Goal: Task Accomplishment & Management: Use online tool/utility

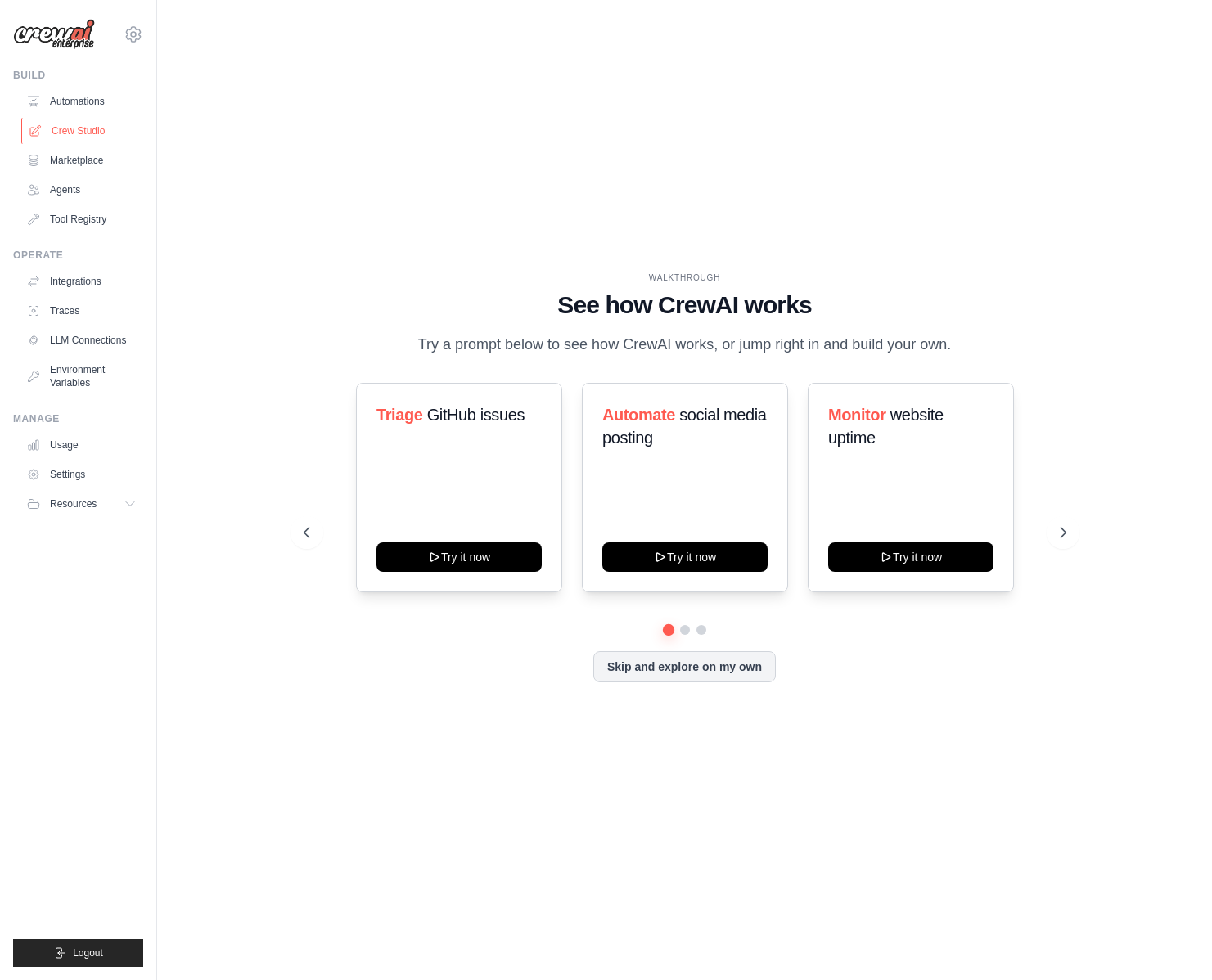
click at [86, 126] on link "Crew Studio" at bounding box center [82, 131] width 123 height 26
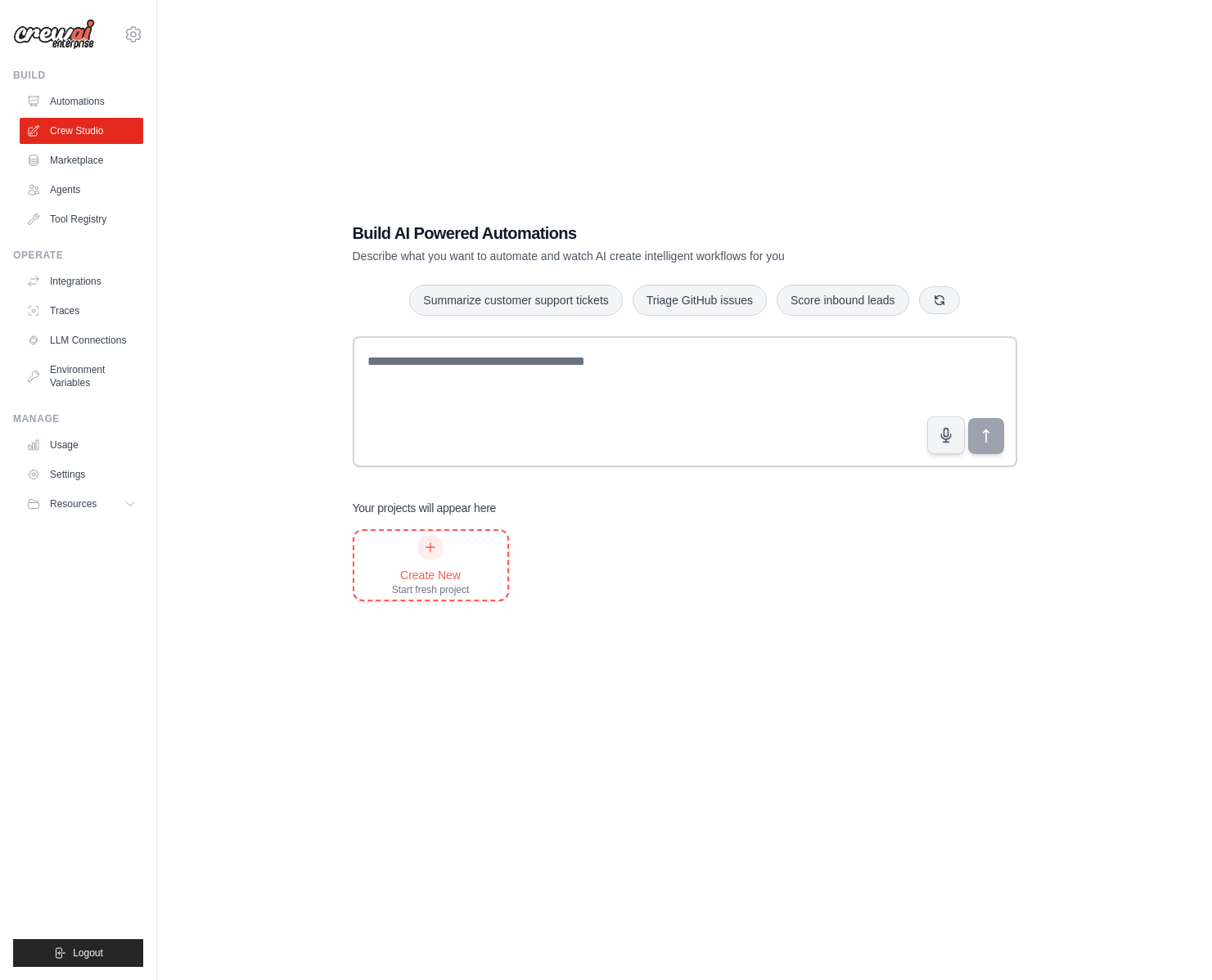
click at [452, 576] on div "Create New" at bounding box center [431, 575] width 78 height 16
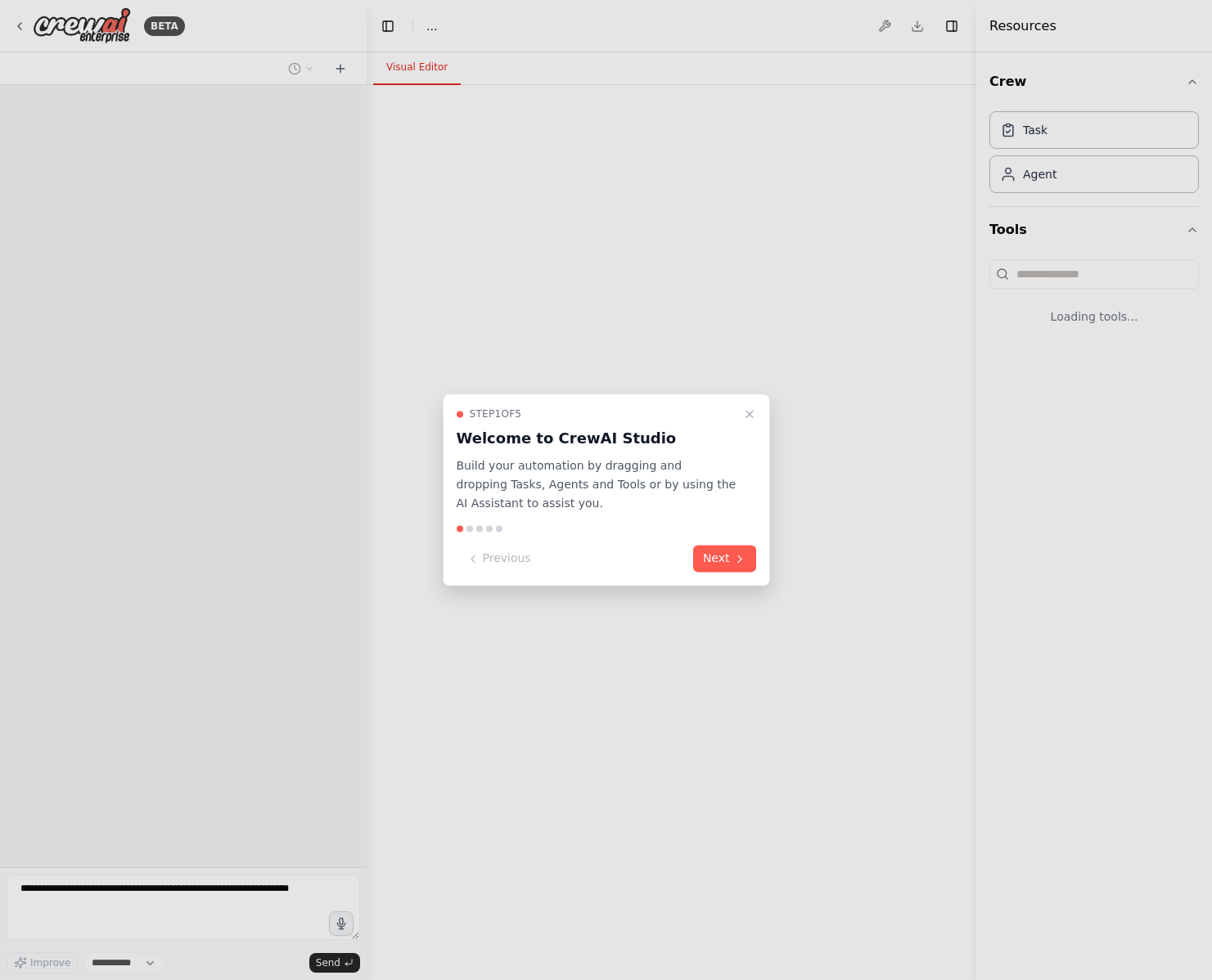
select select "****"
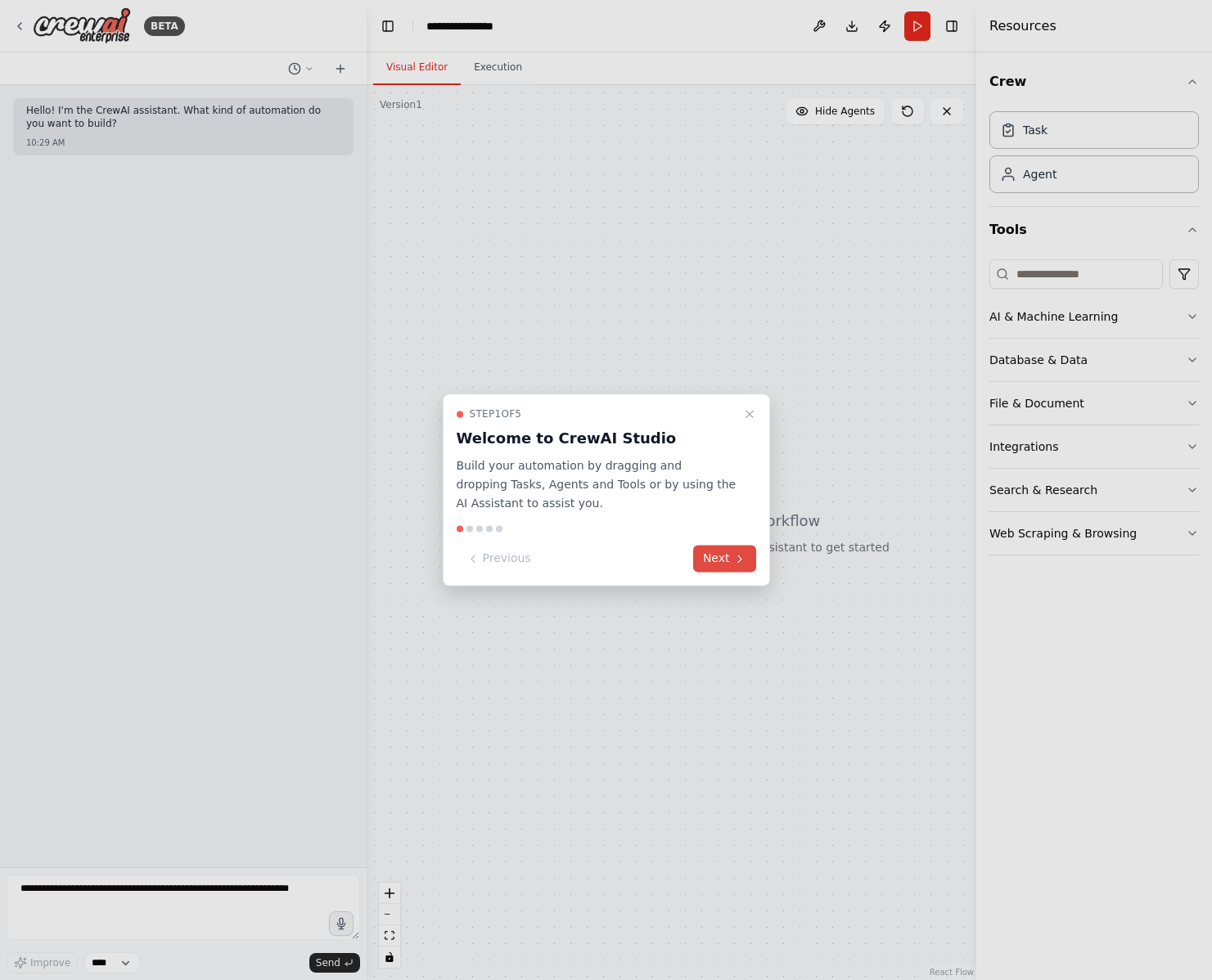
click at [714, 558] on button "Next" at bounding box center [724, 559] width 63 height 27
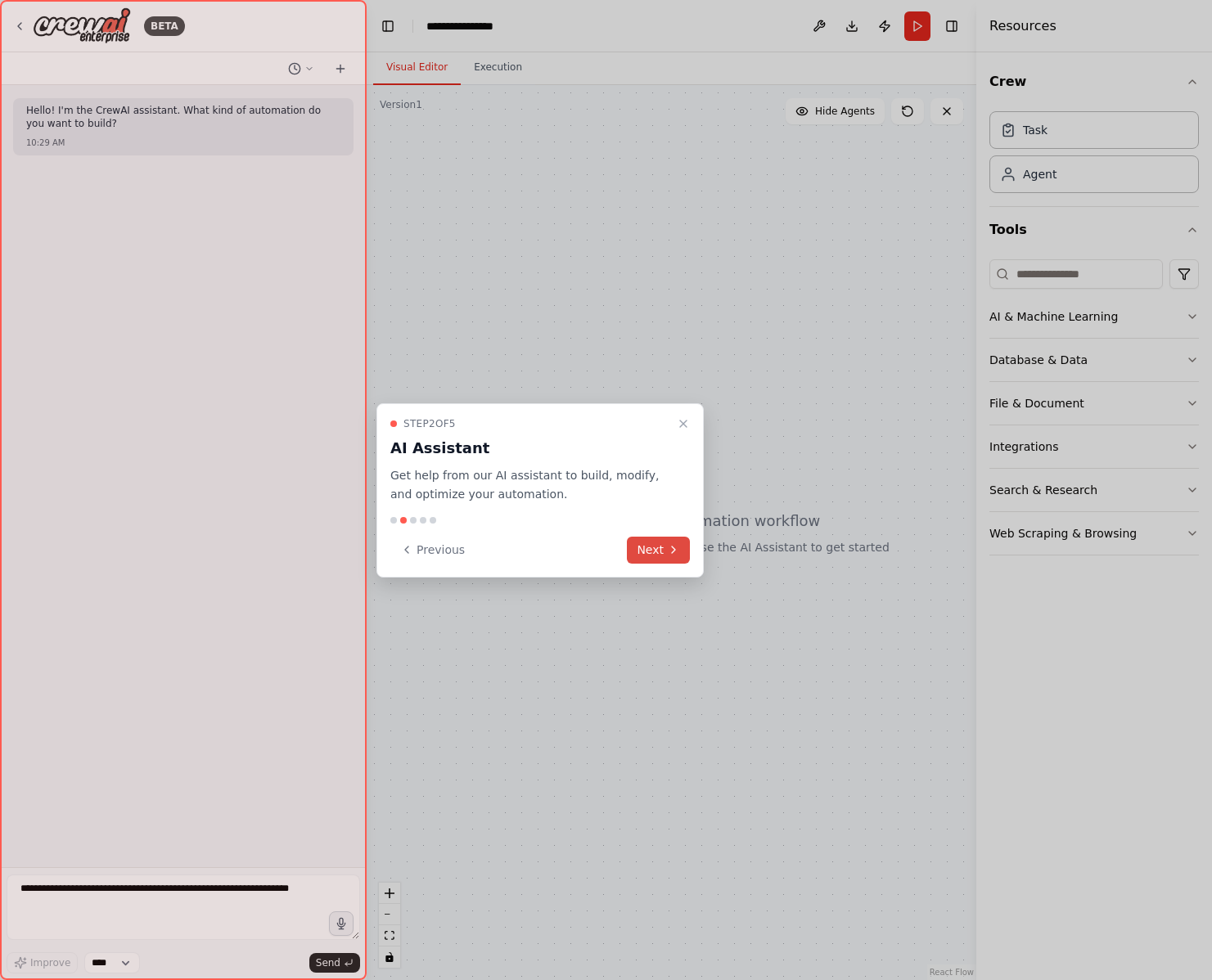
click at [676, 553] on icon at bounding box center [674, 551] width 14 height 14
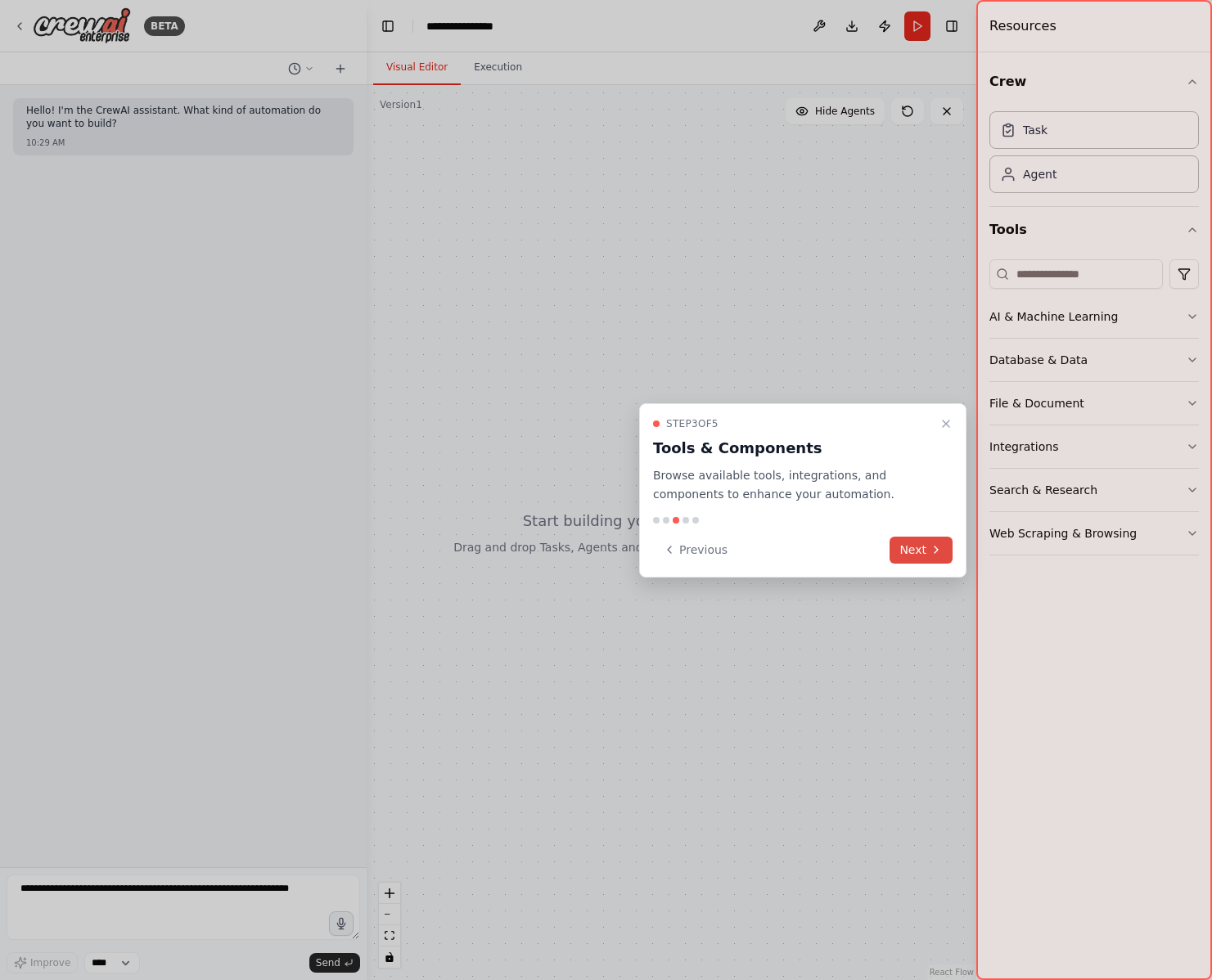
click at [921, 553] on button "Next" at bounding box center [921, 551] width 63 height 27
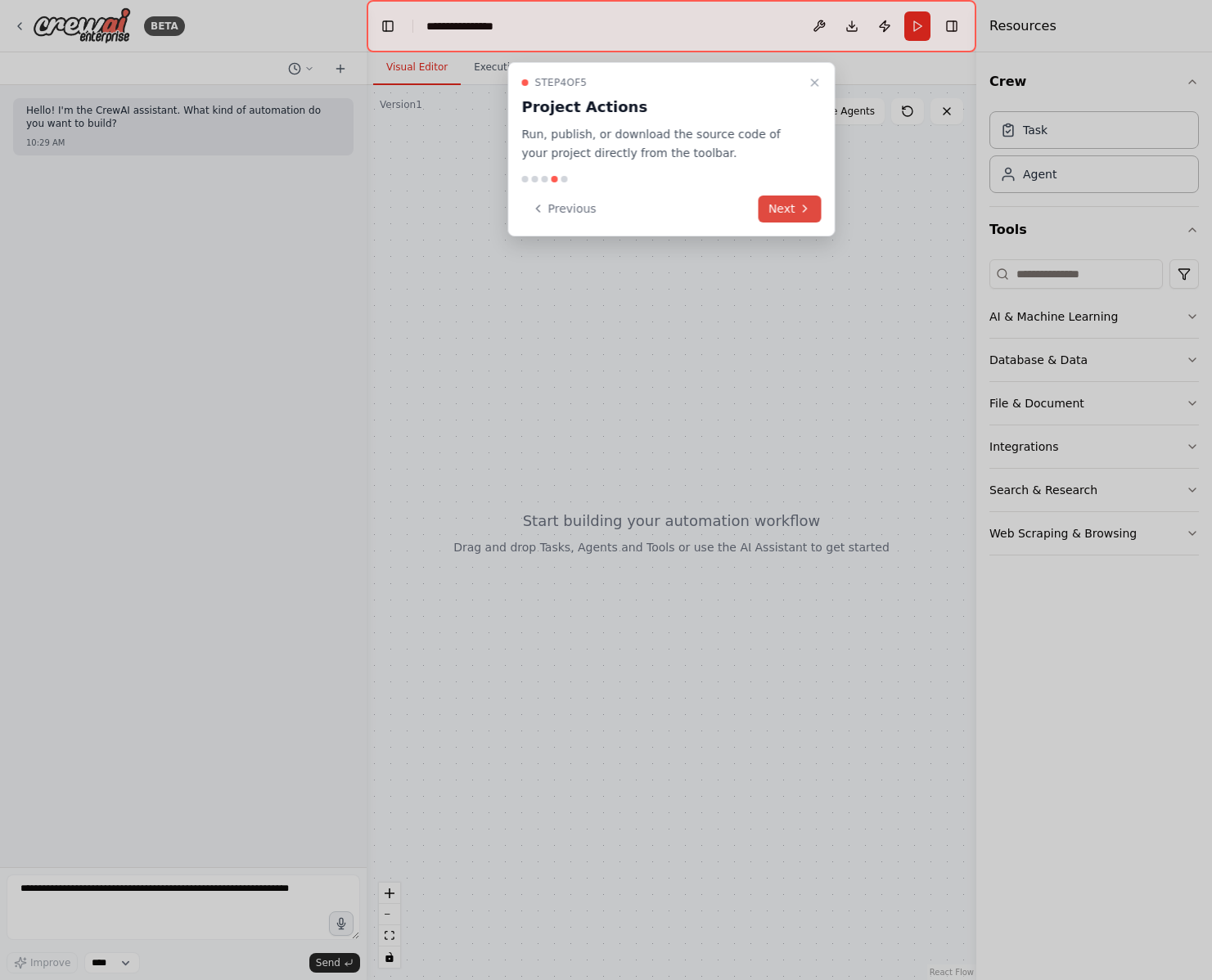
click at [799, 205] on icon at bounding box center [806, 208] width 14 height 14
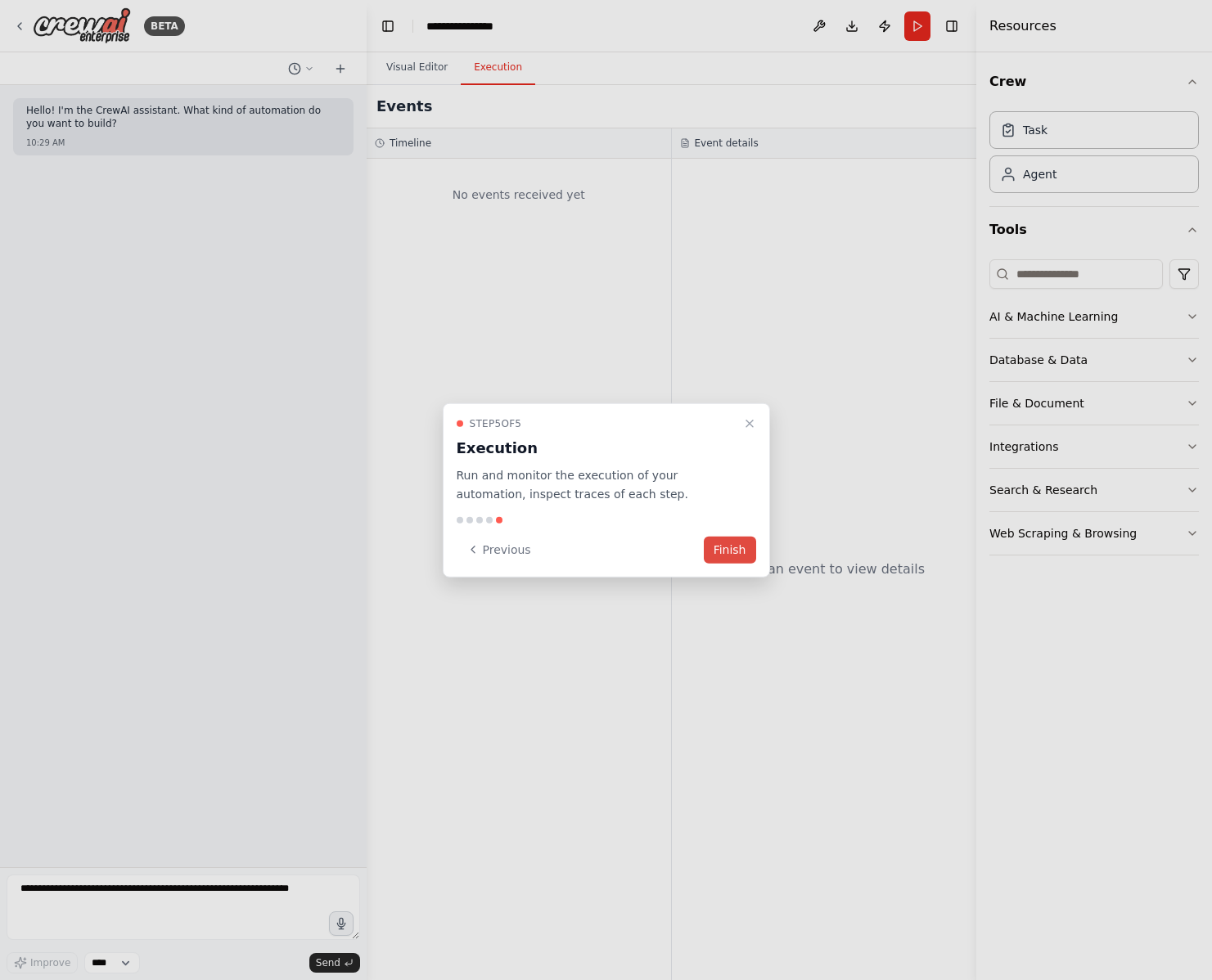
click at [744, 556] on button "Finish" at bounding box center [730, 550] width 52 height 27
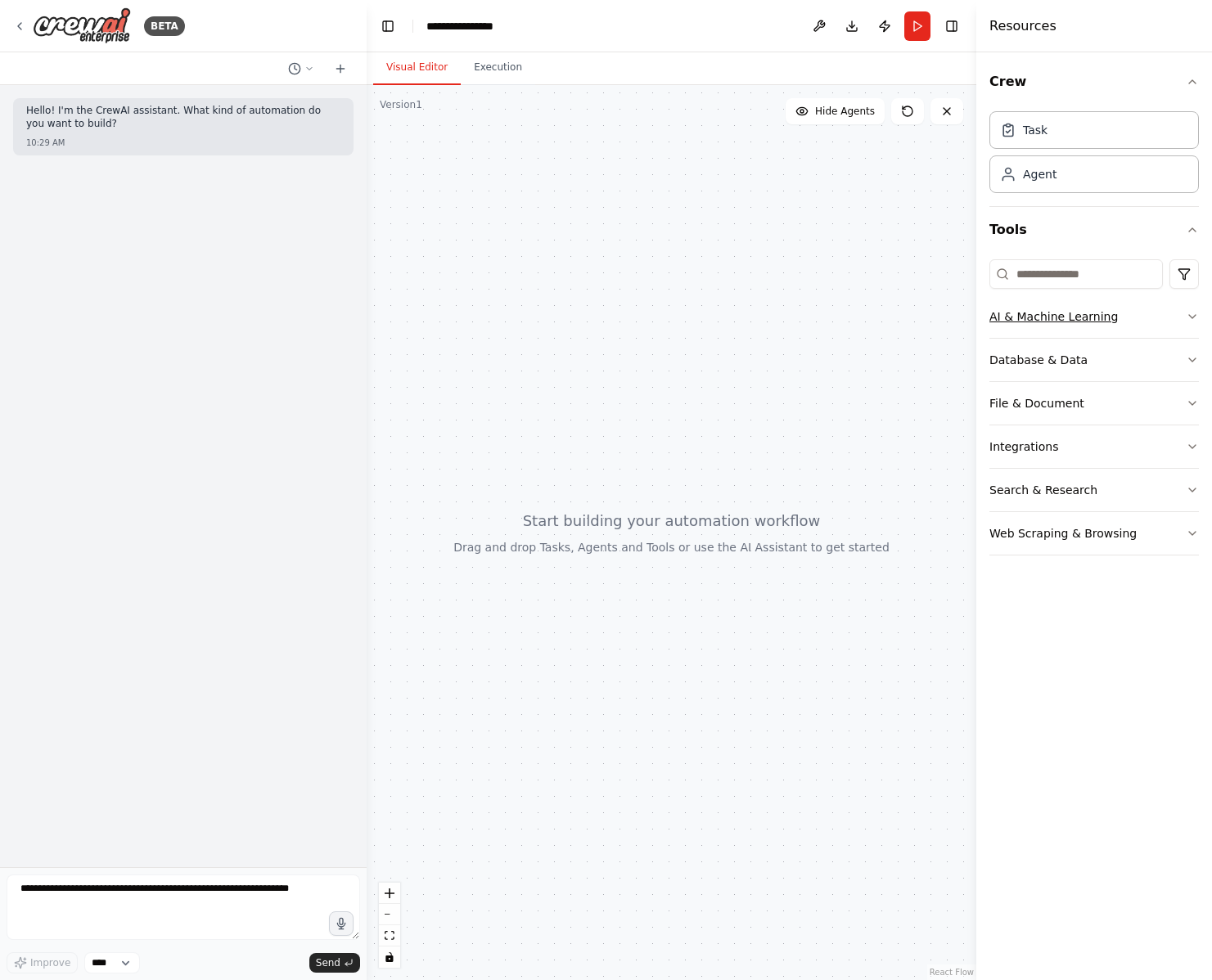
click at [1152, 316] on button "AI & Machine Learning" at bounding box center [1095, 317] width 209 height 43
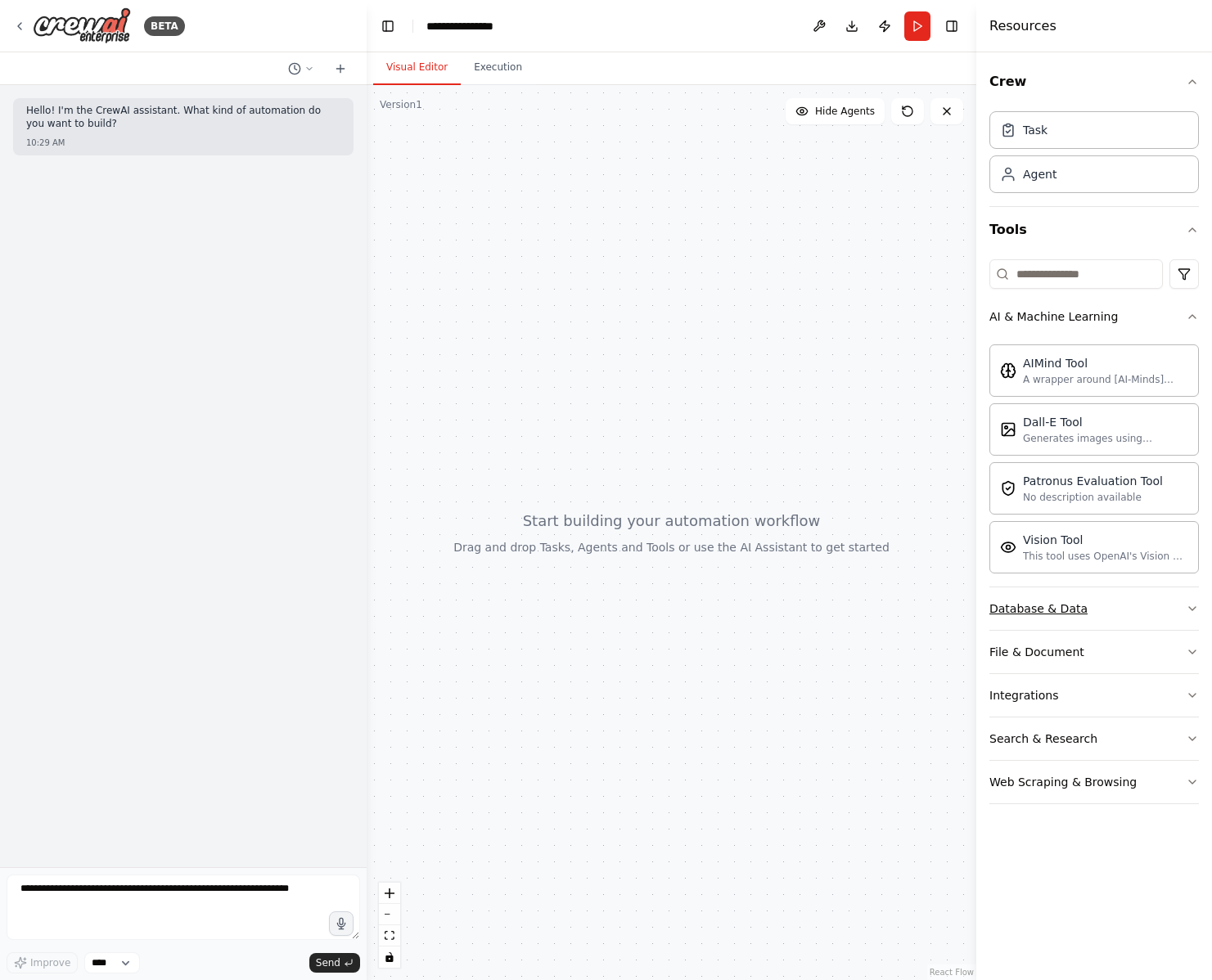
click at [1183, 600] on button "Database & Data" at bounding box center [1095, 609] width 209 height 43
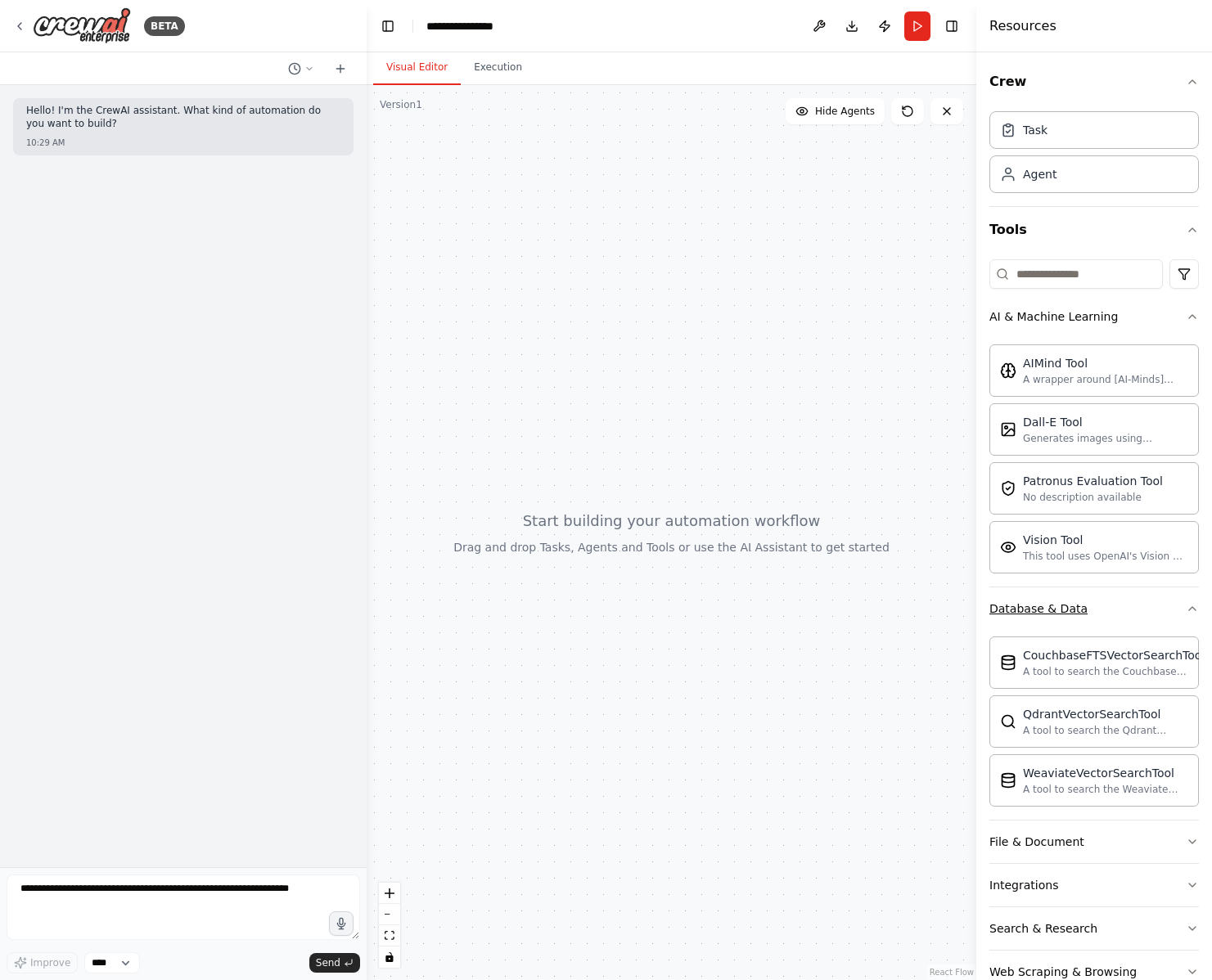
click at [1183, 600] on button "Database & Data" at bounding box center [1095, 609] width 209 height 43
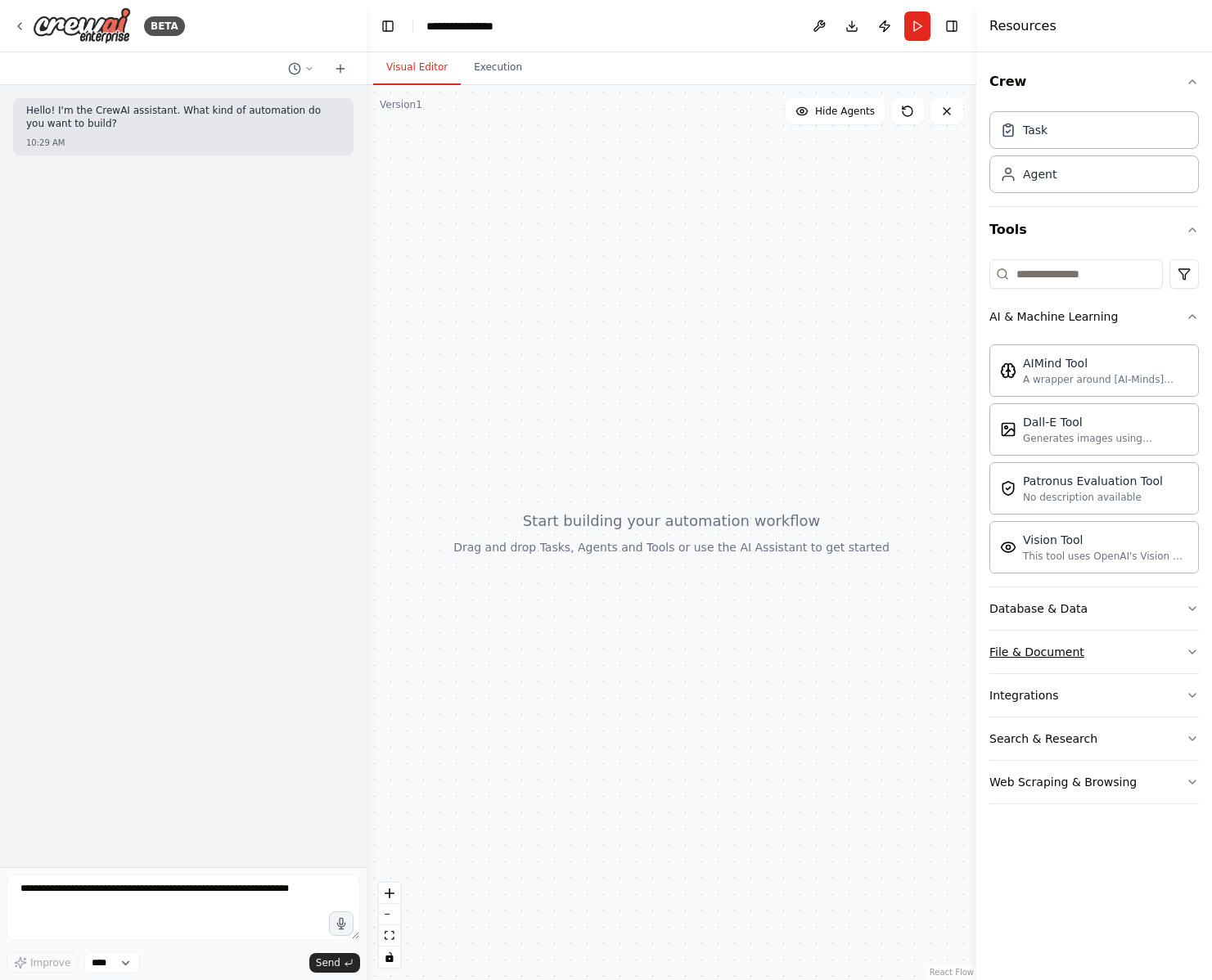
click at [1153, 648] on button "File & Document" at bounding box center [1095, 652] width 209 height 43
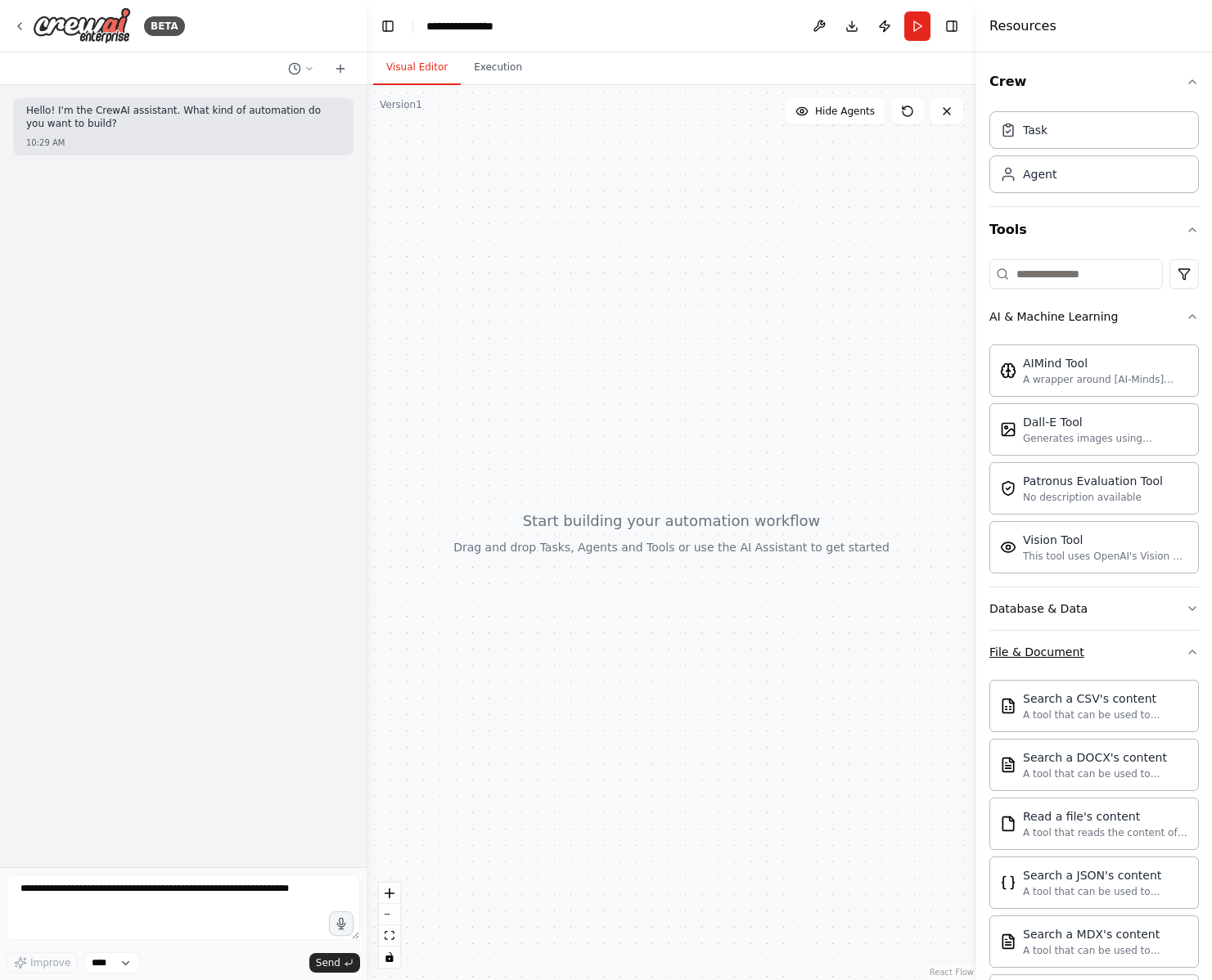
click at [1153, 648] on button "File & Document" at bounding box center [1095, 652] width 209 height 43
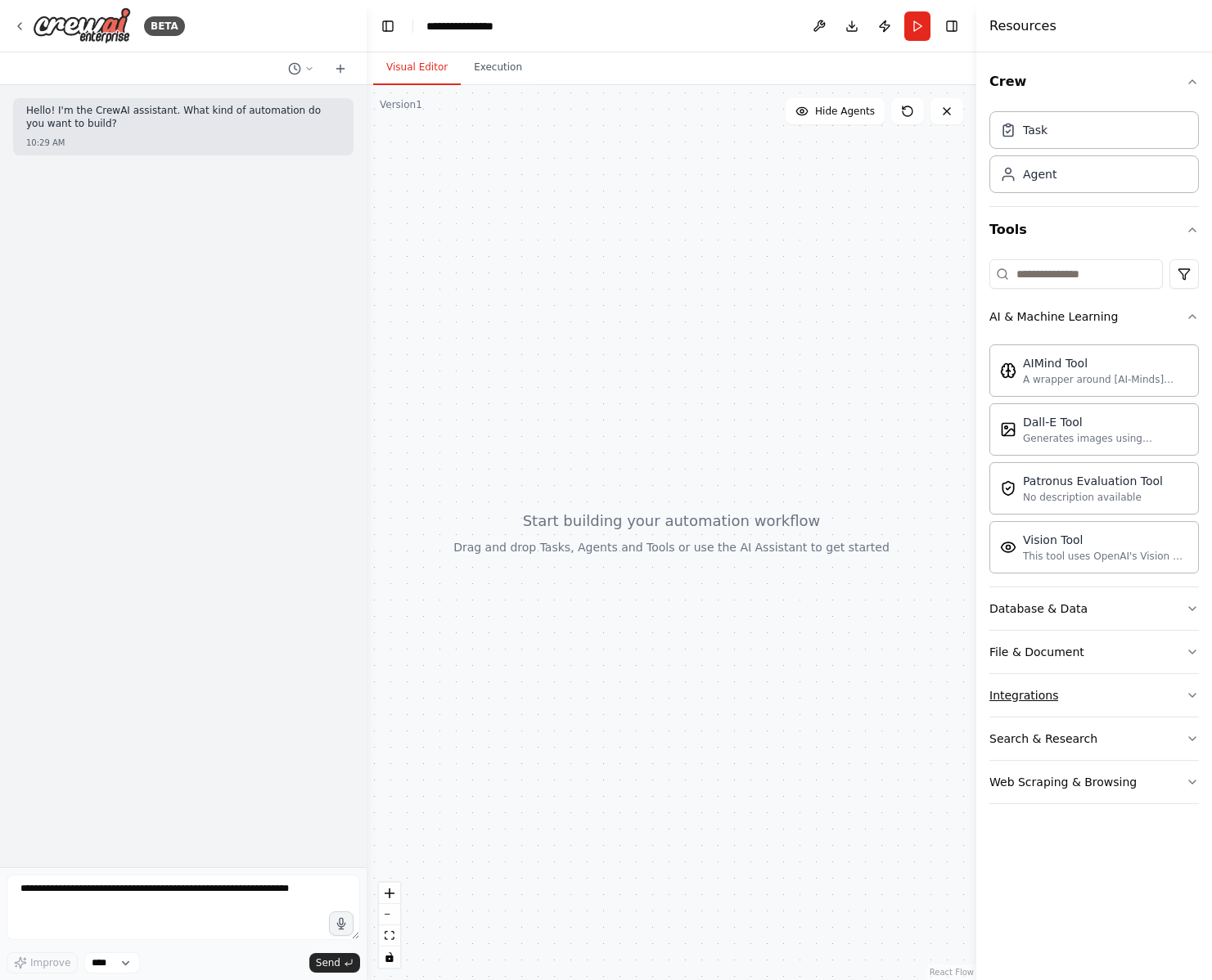
click at [1158, 709] on button "Integrations" at bounding box center [1095, 696] width 209 height 43
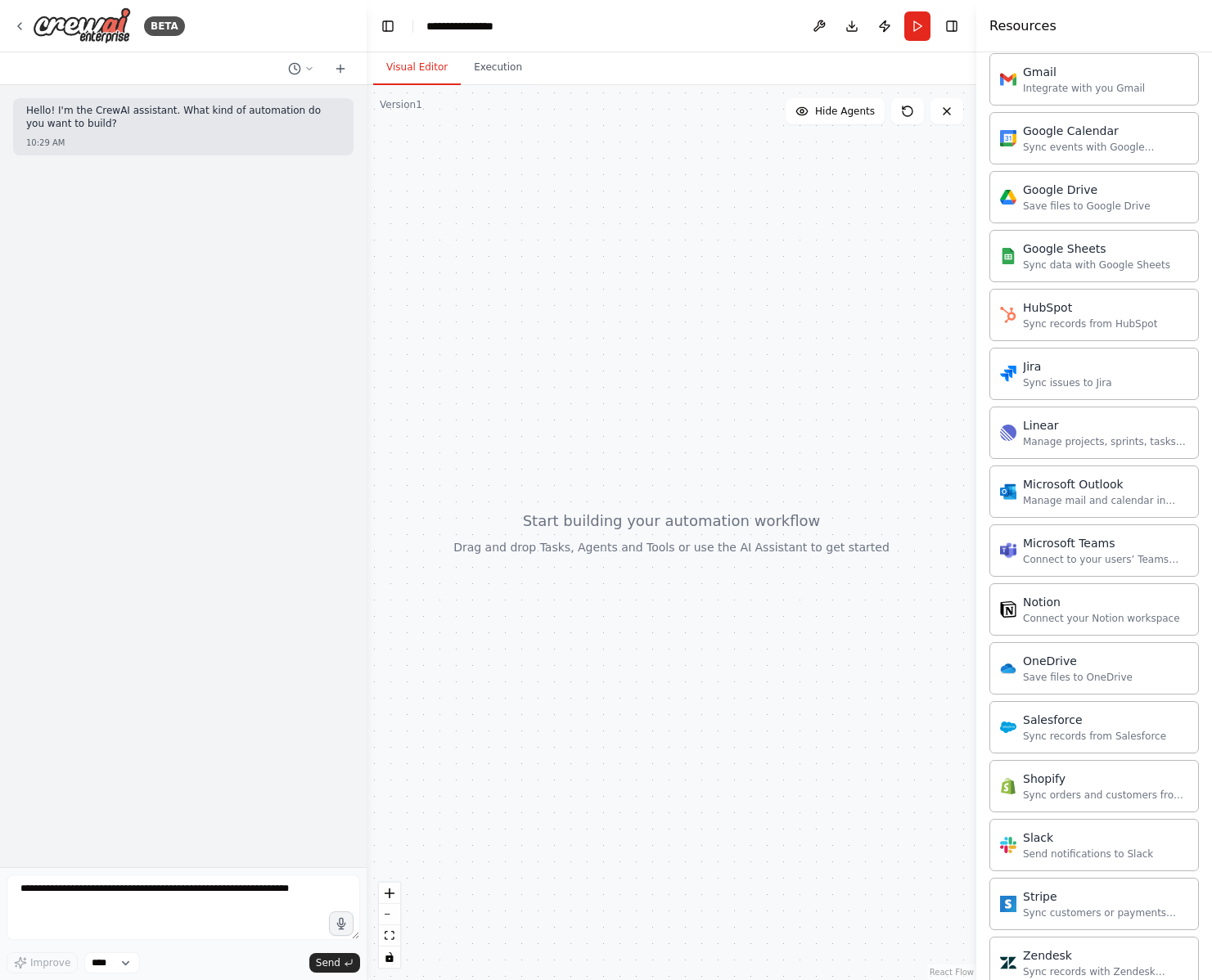
scroll to position [1100, 0]
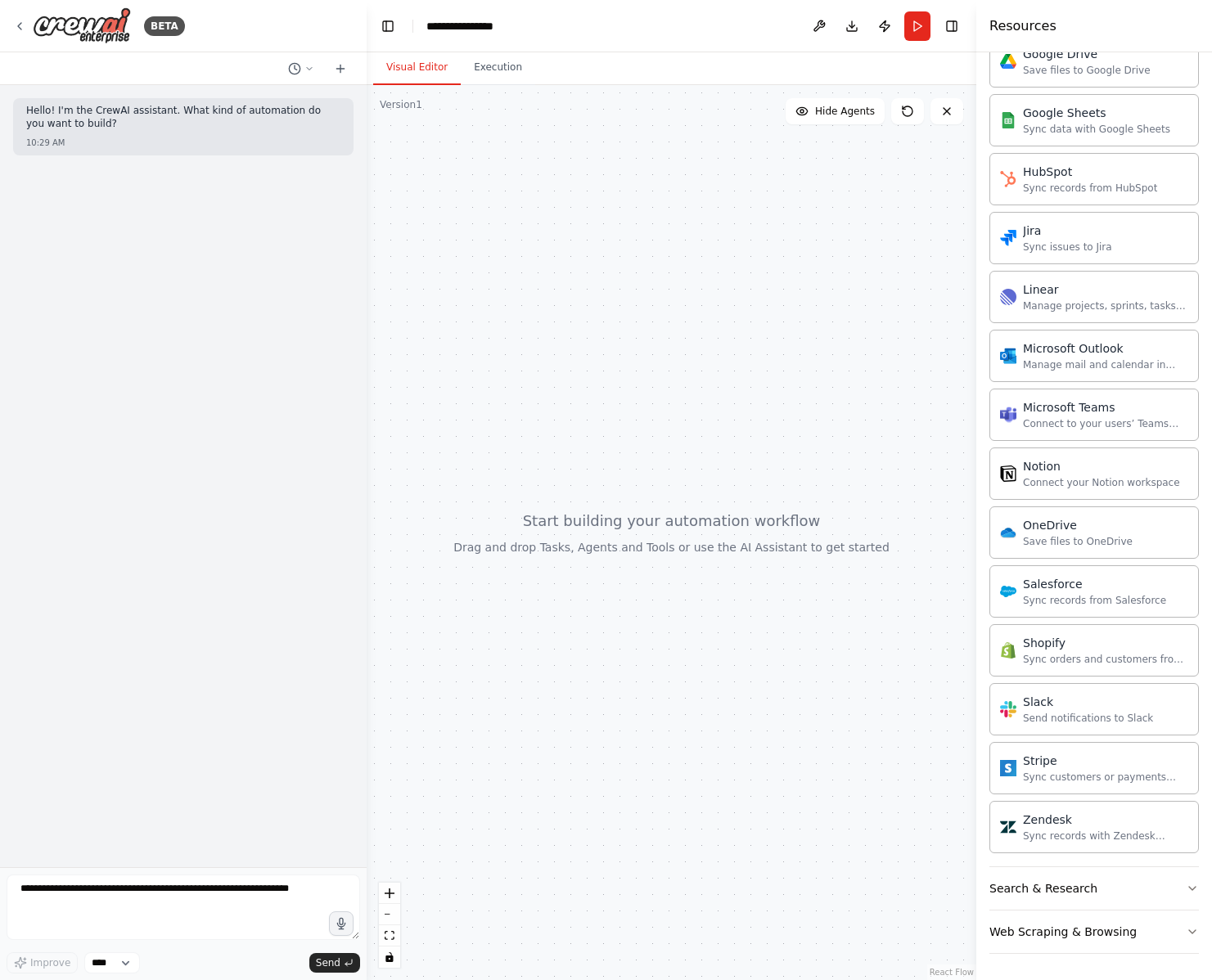
click at [1199, 889] on div "Crew Task Agent Tools AI & Machine Learning AIMind Tool A wrapper around [AI-Mi…" at bounding box center [1094, 516] width 236 height 928
click at [1190, 890] on icon "button" at bounding box center [1193, 889] width 14 height 14
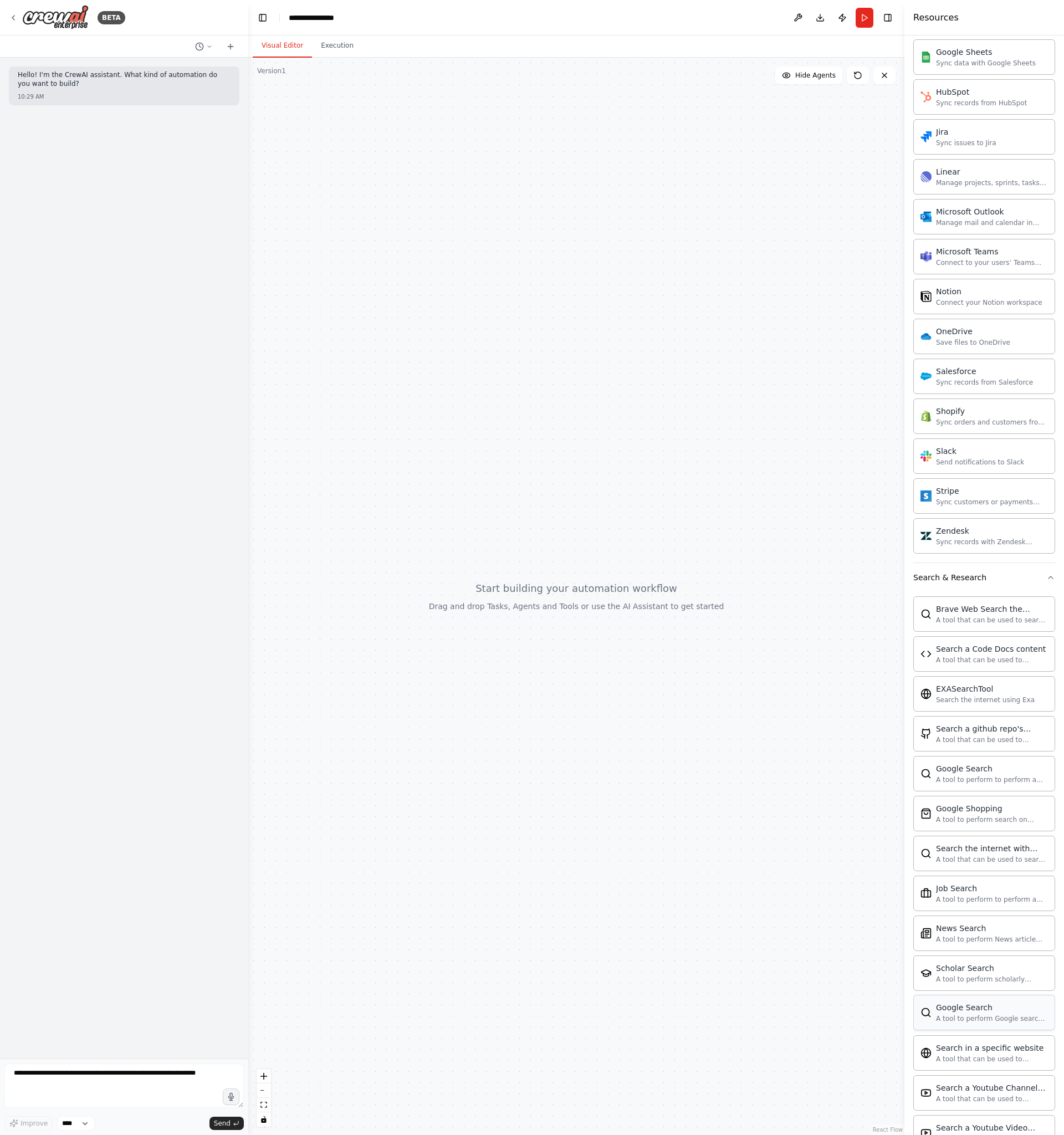
scroll to position [842, 0]
